Goal: Task Accomplishment & Management: Complete application form

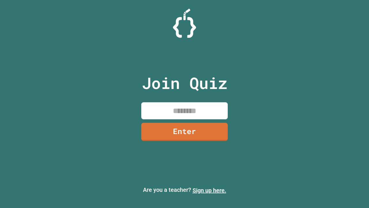
click at [209, 190] on link "Sign up here." at bounding box center [210, 190] width 34 height 7
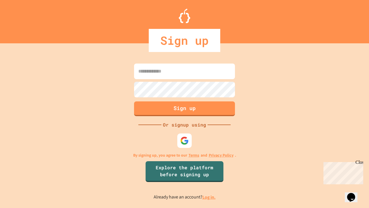
click at [209, 197] on link "Log in." at bounding box center [208, 197] width 13 height 6
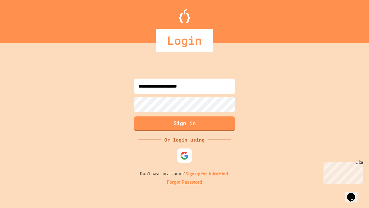
type input "**********"
